Goal: Task Accomplishment & Management: Manage account settings

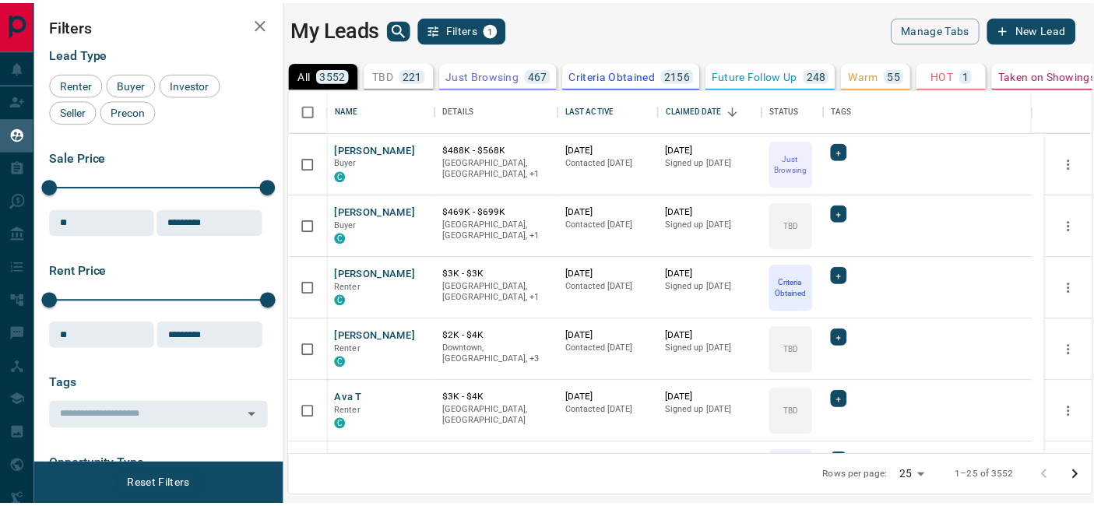
scroll to position [14, 14]
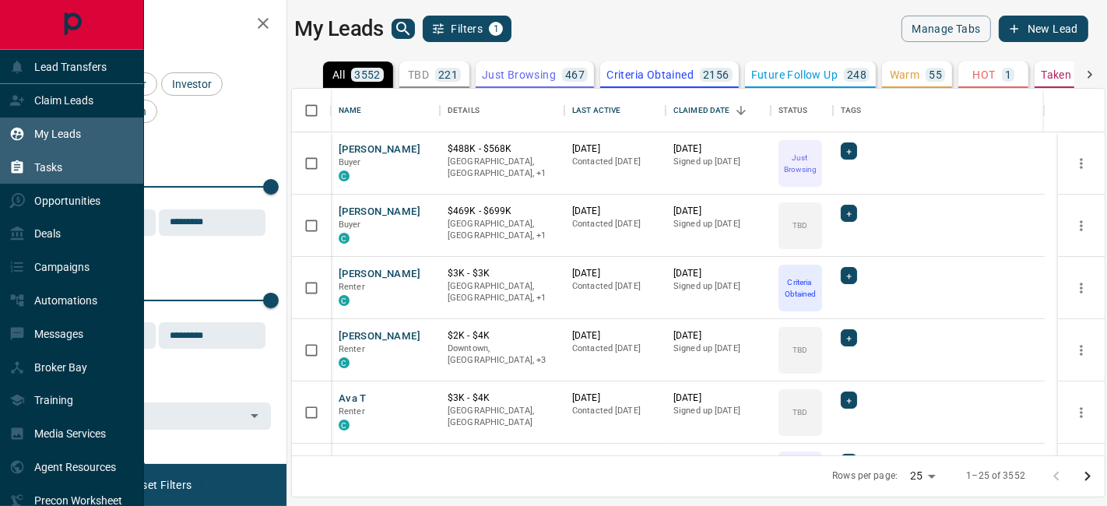
click at [53, 171] on p "Tasks" at bounding box center [48, 167] width 28 height 12
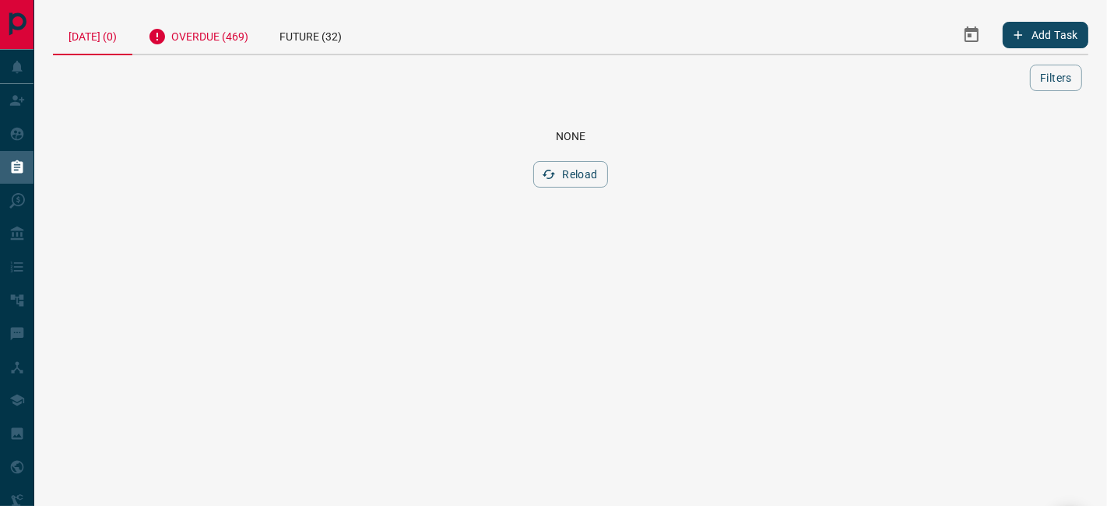
click at [204, 21] on div "Overdue (469)" at bounding box center [198, 35] width 132 height 38
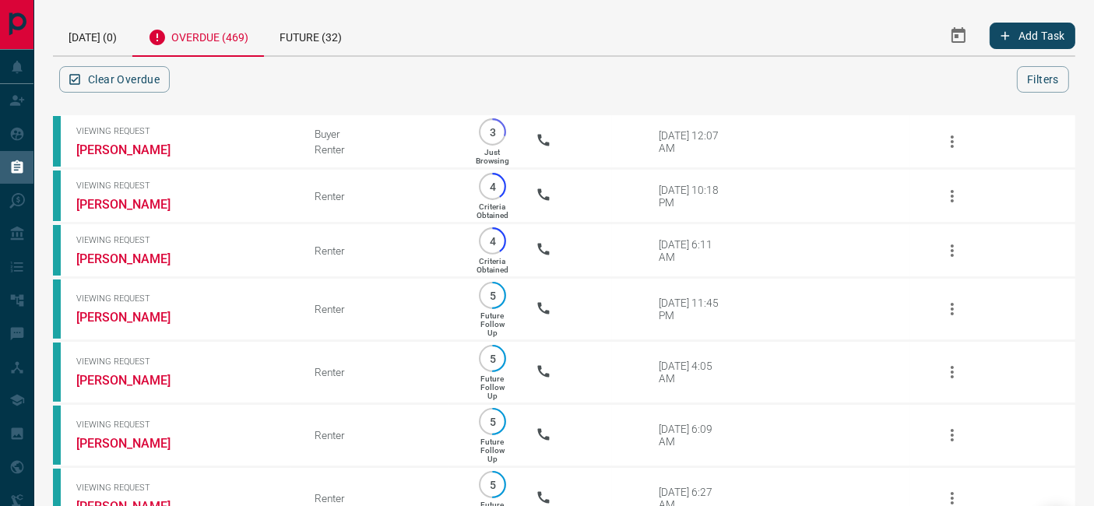
click at [949, 37] on icon "Select Date Range" at bounding box center [958, 35] width 19 height 19
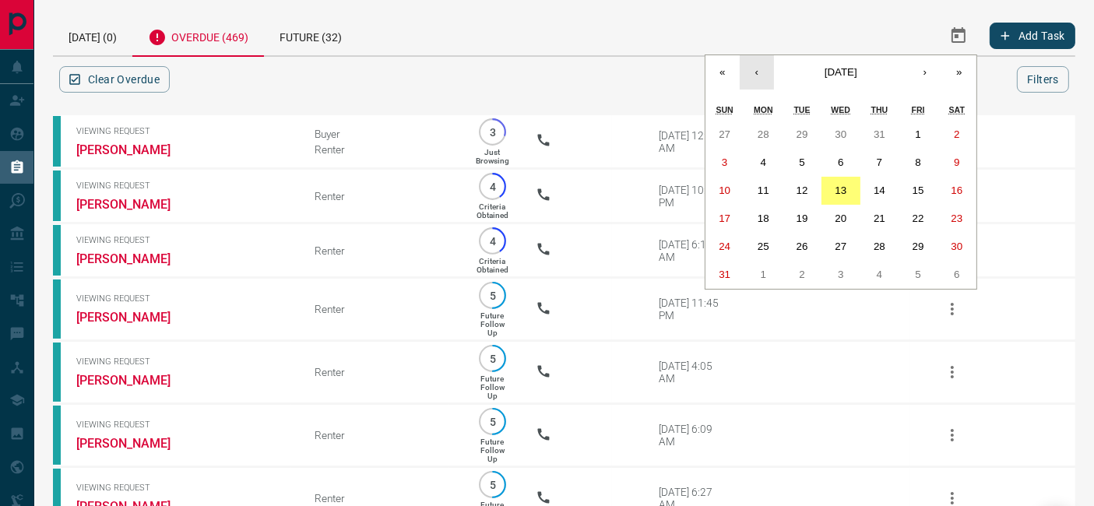
click at [764, 72] on button "‹" at bounding box center [756, 72] width 34 height 34
click at [796, 132] on button "1" at bounding box center [801, 135] width 39 height 28
click at [926, 78] on button "›" at bounding box center [925, 72] width 34 height 34
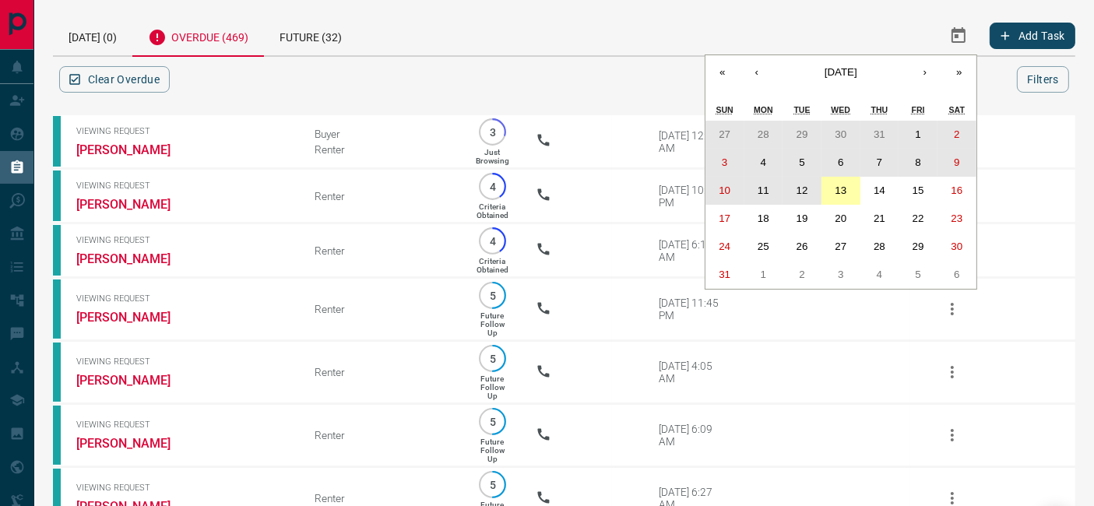
click at [838, 187] on abbr "13" at bounding box center [840, 190] width 12 height 12
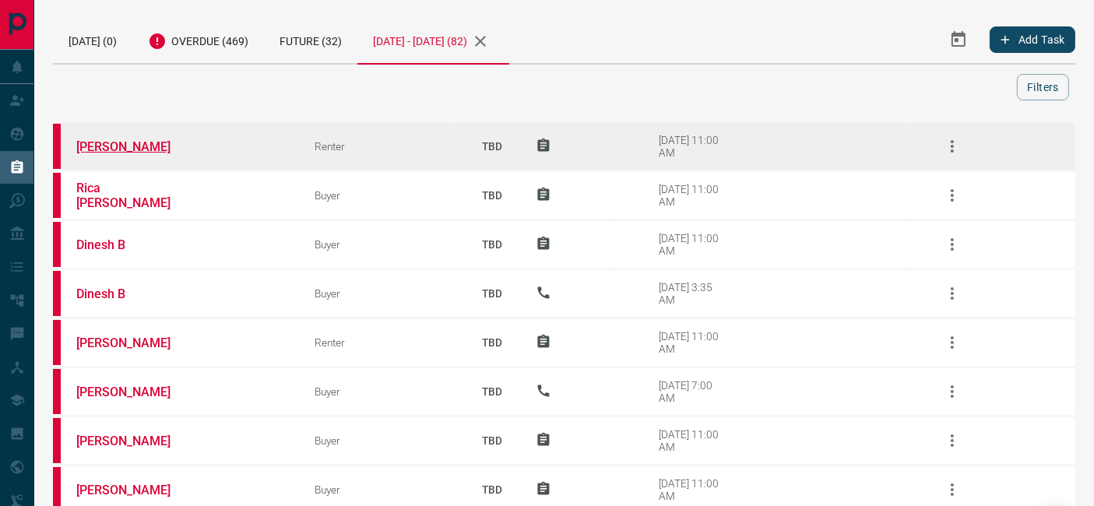
click at [93, 146] on link "[PERSON_NAME]" at bounding box center [134, 146] width 117 height 15
click at [962, 141] on button "button" at bounding box center [951, 146] width 37 height 37
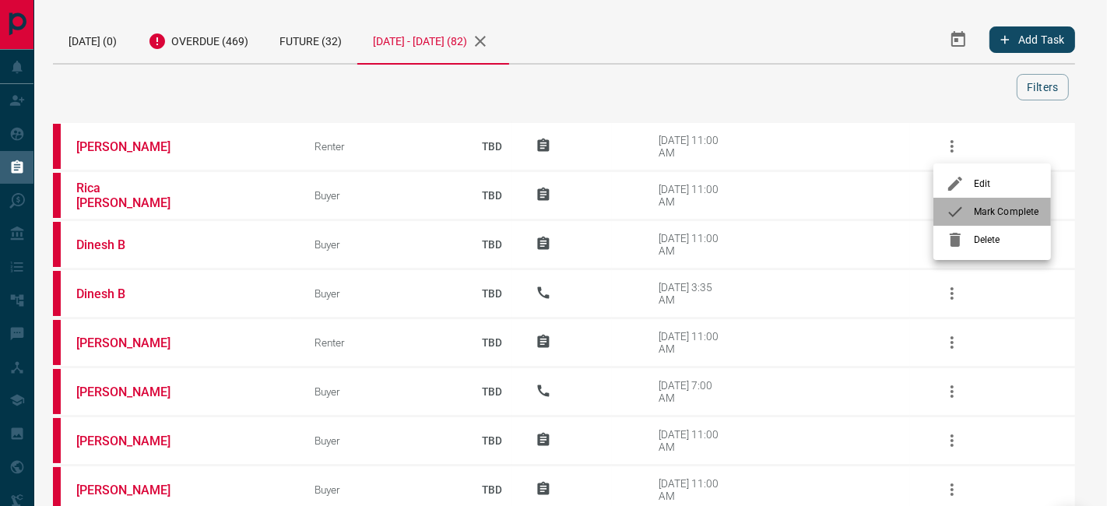
drag, startPoint x: 981, startPoint y: 216, endPoint x: 902, endPoint y: 191, distance: 82.5
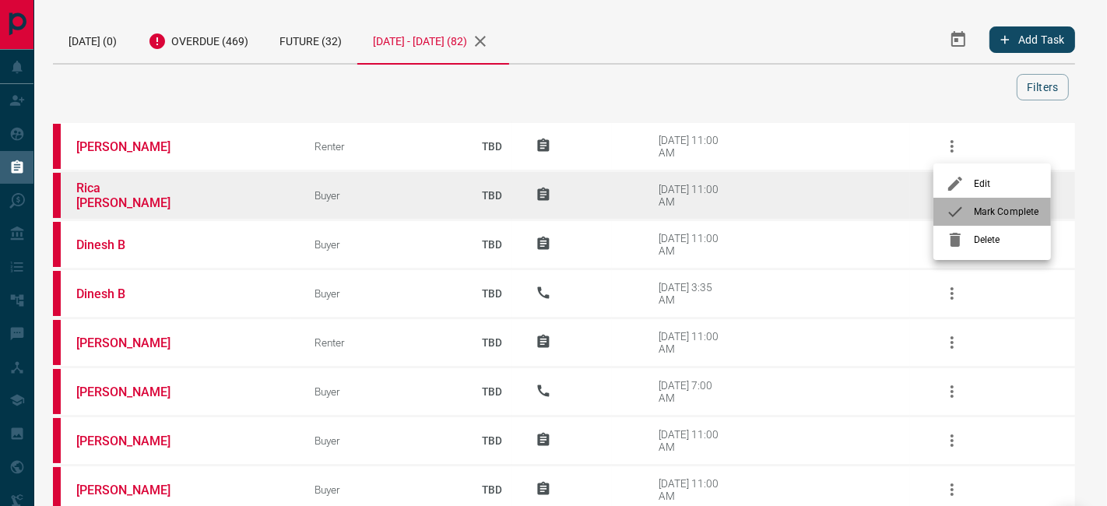
click at [981, 216] on span "Mark Complete" at bounding box center [1006, 212] width 65 height 14
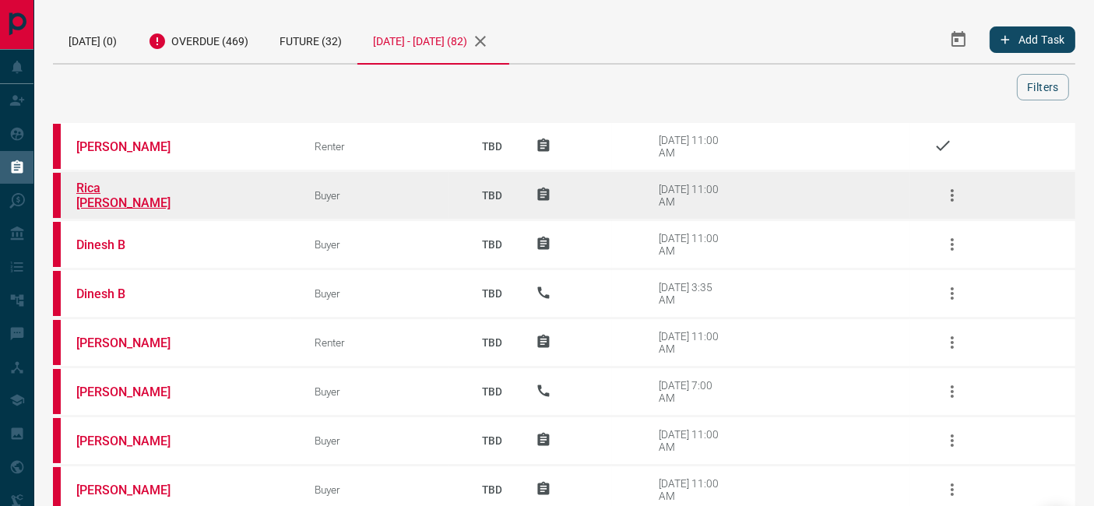
click at [115, 197] on link "Rica [PERSON_NAME]" at bounding box center [134, 196] width 117 height 30
click at [960, 195] on icon "button" at bounding box center [952, 195] width 19 height 19
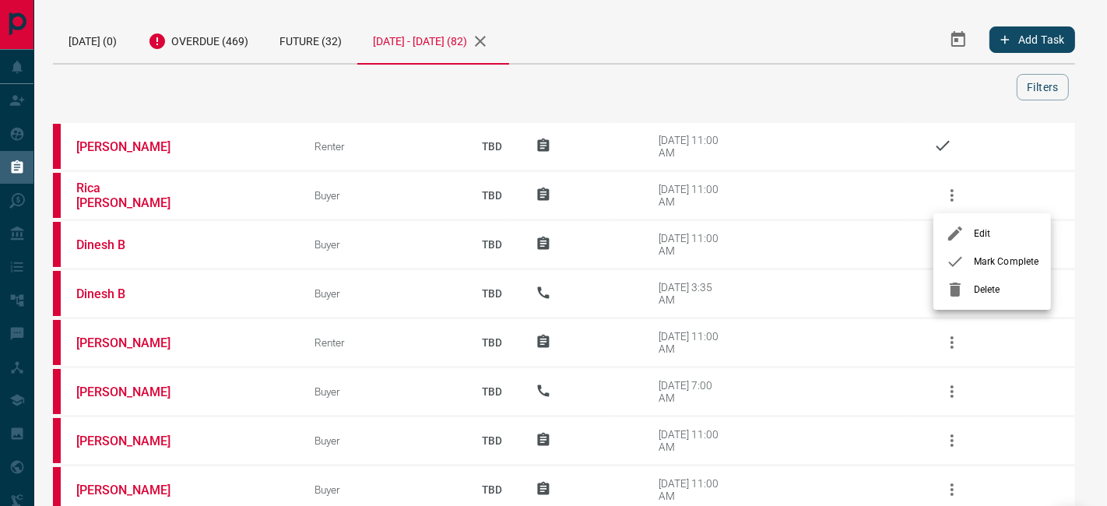
click at [978, 266] on span "Mark Complete" at bounding box center [1006, 262] width 65 height 14
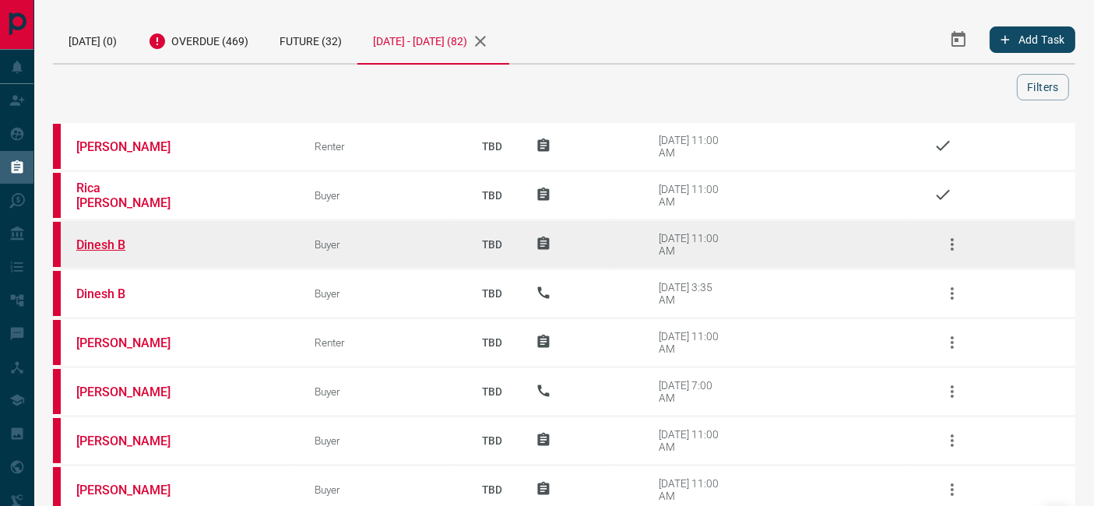
click at [98, 249] on link "Dinesh B" at bounding box center [134, 244] width 117 height 15
